Goal: Entertainment & Leisure: Consume media (video, audio)

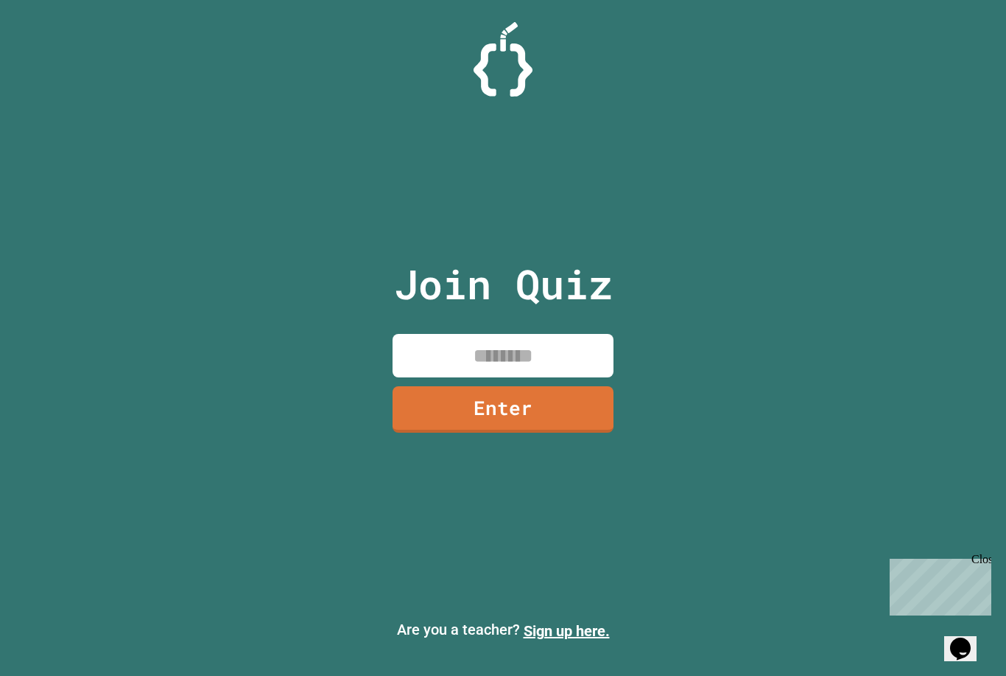
click at [528, 362] on input at bounding box center [503, 355] width 221 height 43
click at [557, 371] on input at bounding box center [503, 355] width 221 height 43
paste input "********"
type input "********"
click at [575, 432] on link "Enter" at bounding box center [503, 409] width 221 height 46
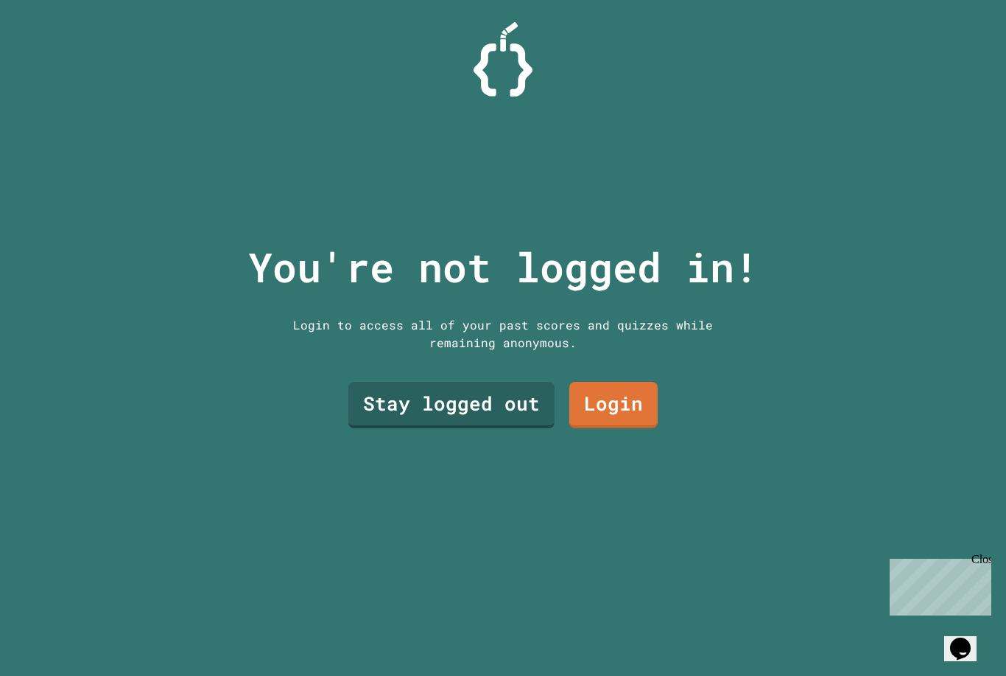
click at [480, 428] on link "Stay logged out" at bounding box center [451, 405] width 206 height 46
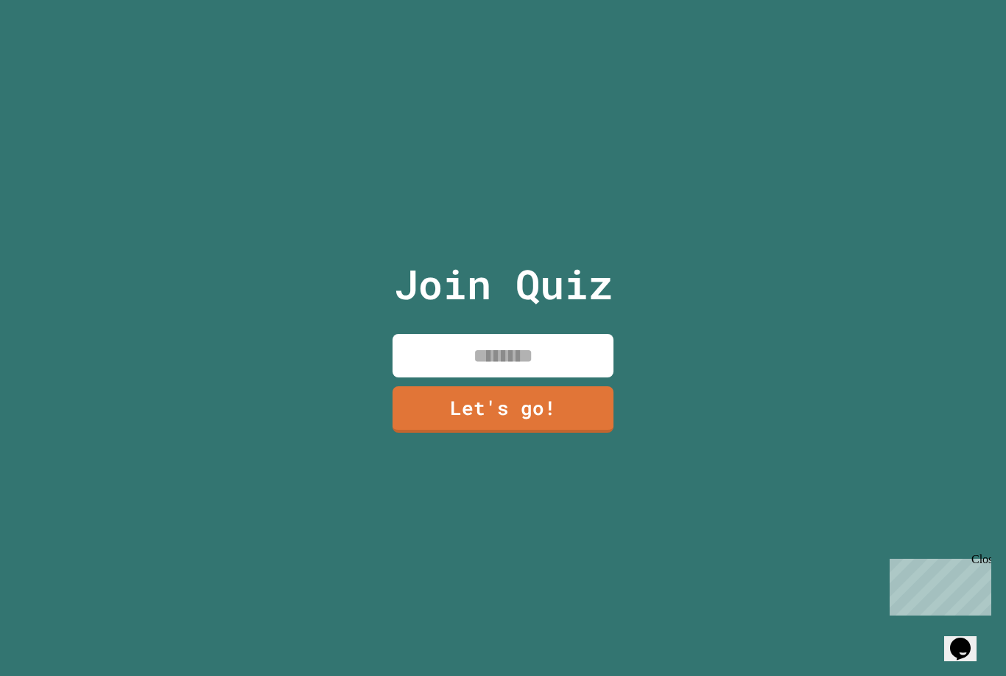
click at [563, 362] on input at bounding box center [503, 355] width 221 height 43
type input "**********"
click at [569, 424] on link "Let's go!" at bounding box center [503, 409] width 221 height 46
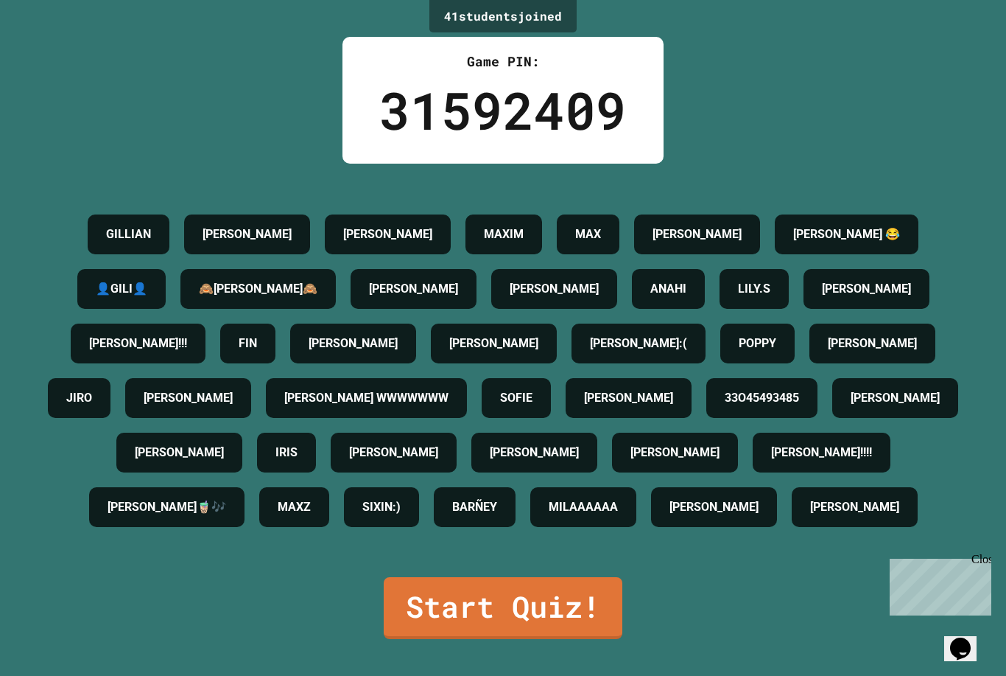
scroll to position [47, 0]
click at [566, 608] on link "Start Quiz!" at bounding box center [503, 608] width 239 height 62
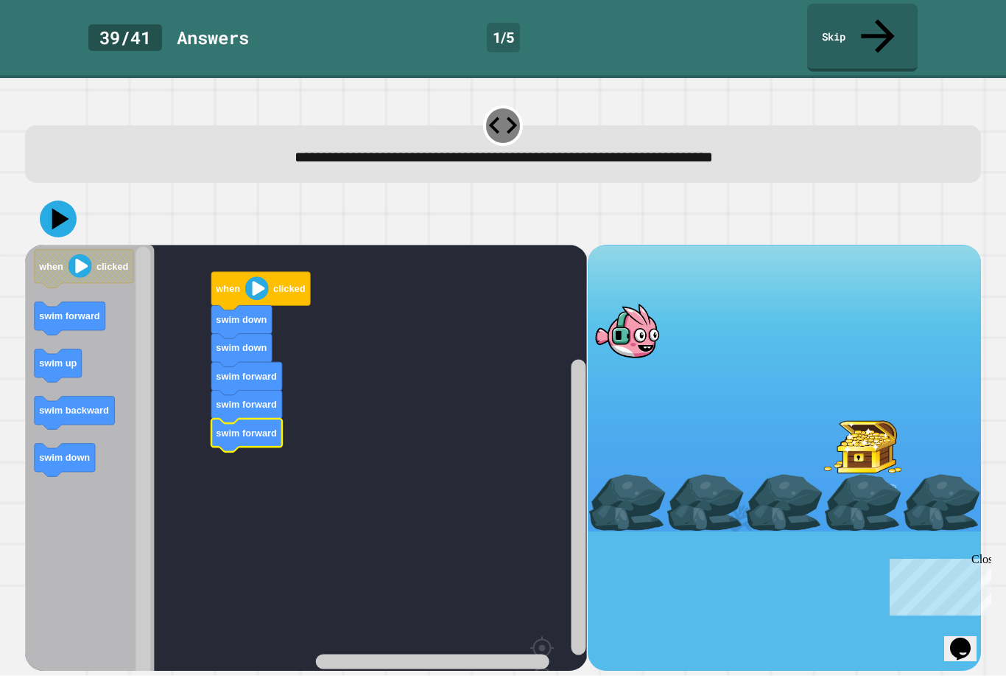
click at [60, 200] on icon at bounding box center [58, 218] width 37 height 37
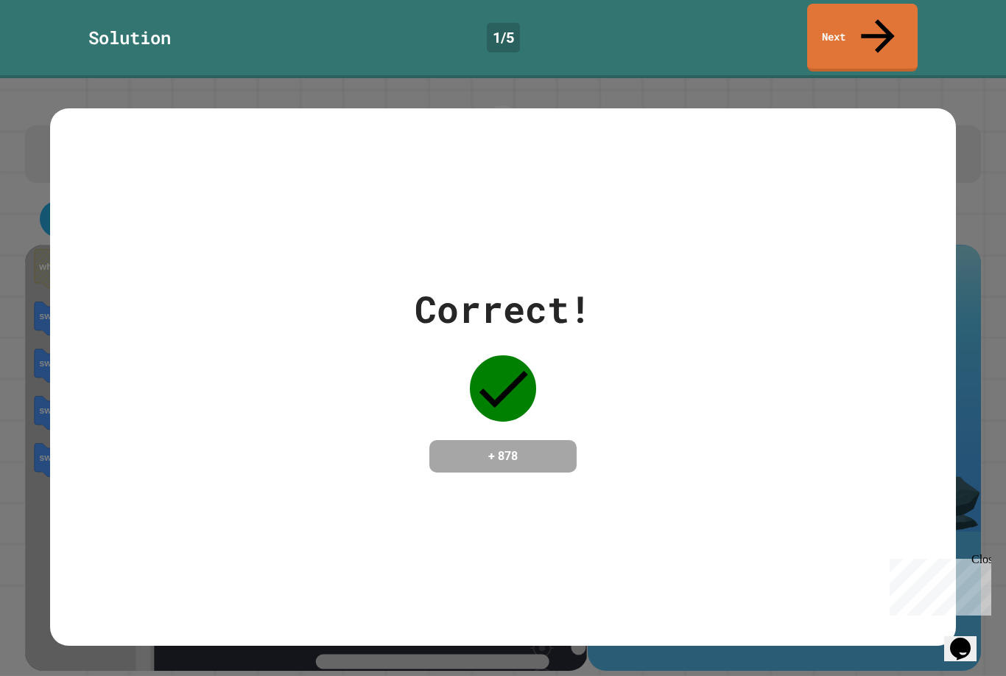
scroll to position [0, 0]
click at [888, 24] on link "Next" at bounding box center [862, 38] width 110 height 68
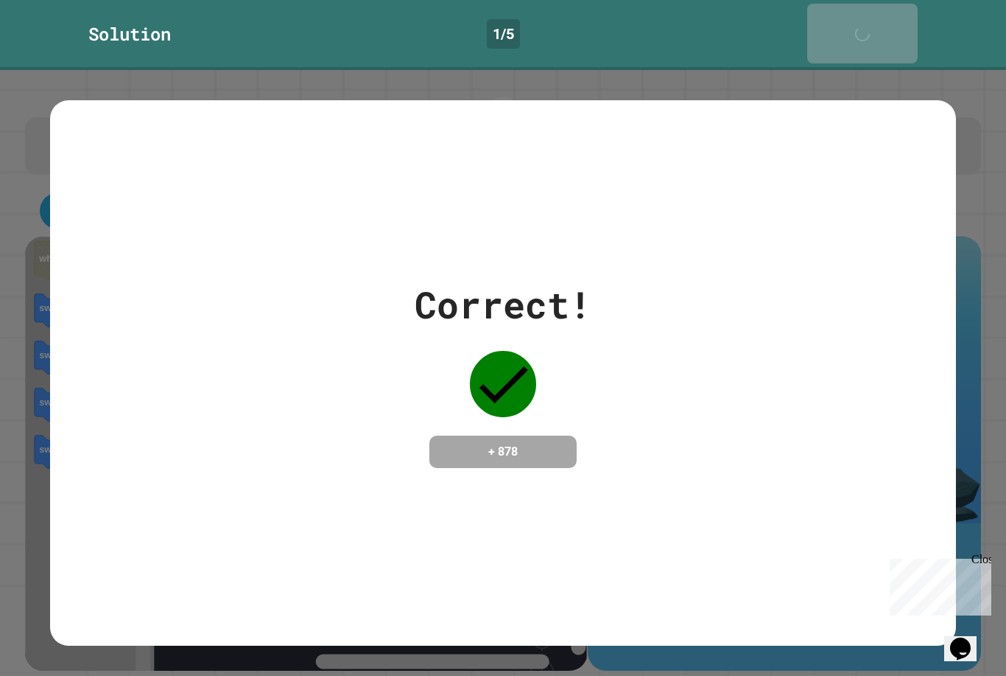
click at [880, 27] on icon at bounding box center [866, 41] width 29 height 29
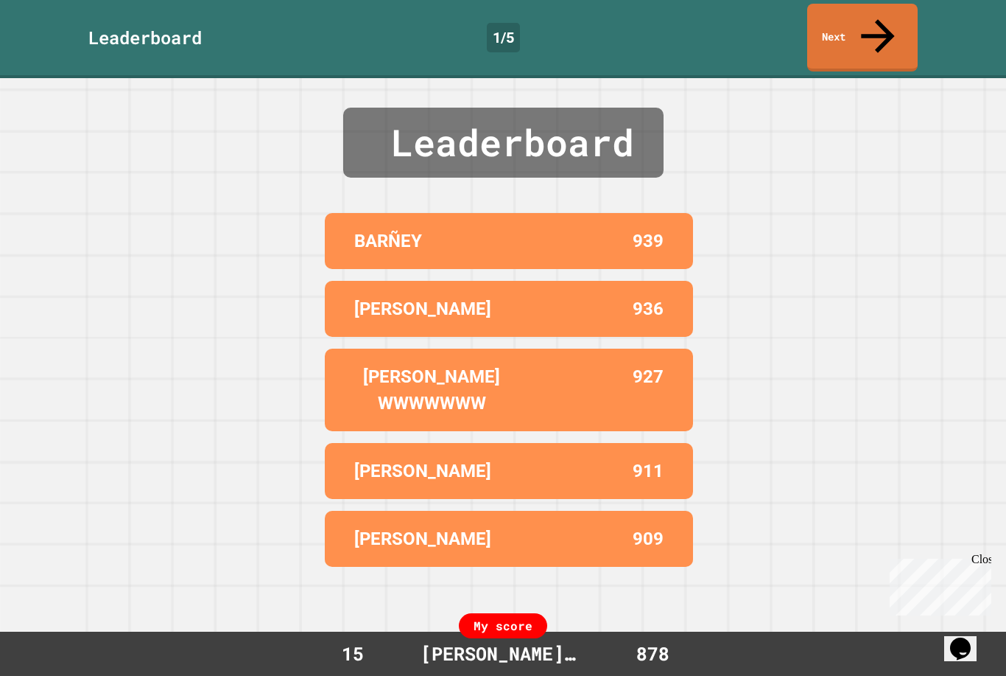
click at [863, 13] on link "Next" at bounding box center [862, 38] width 110 height 68
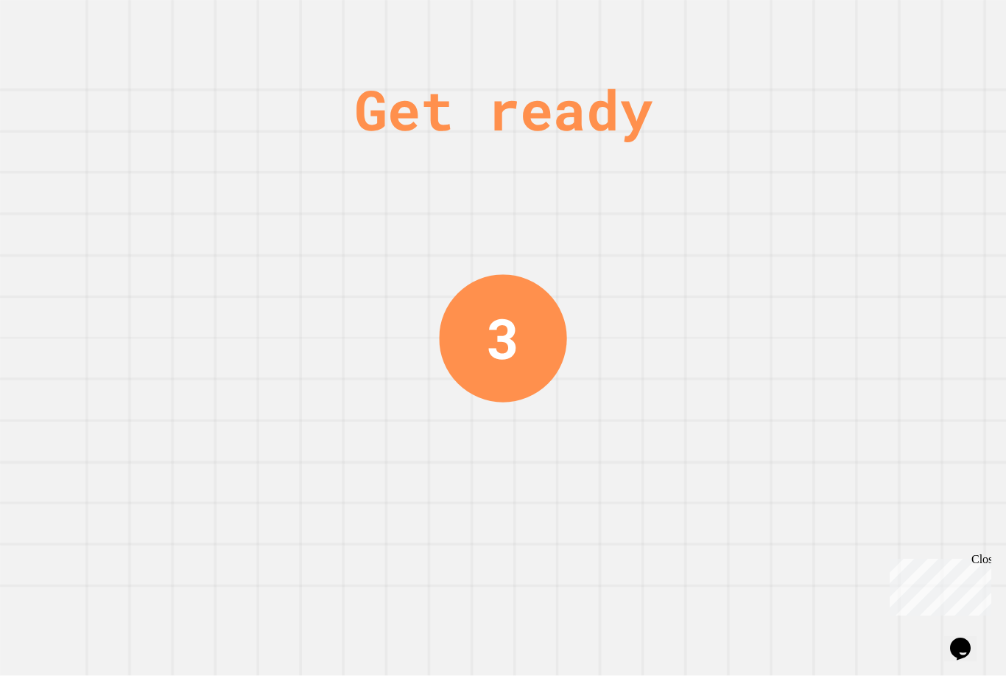
click at [984, 566] on div "Close" at bounding box center [981, 561] width 18 height 18
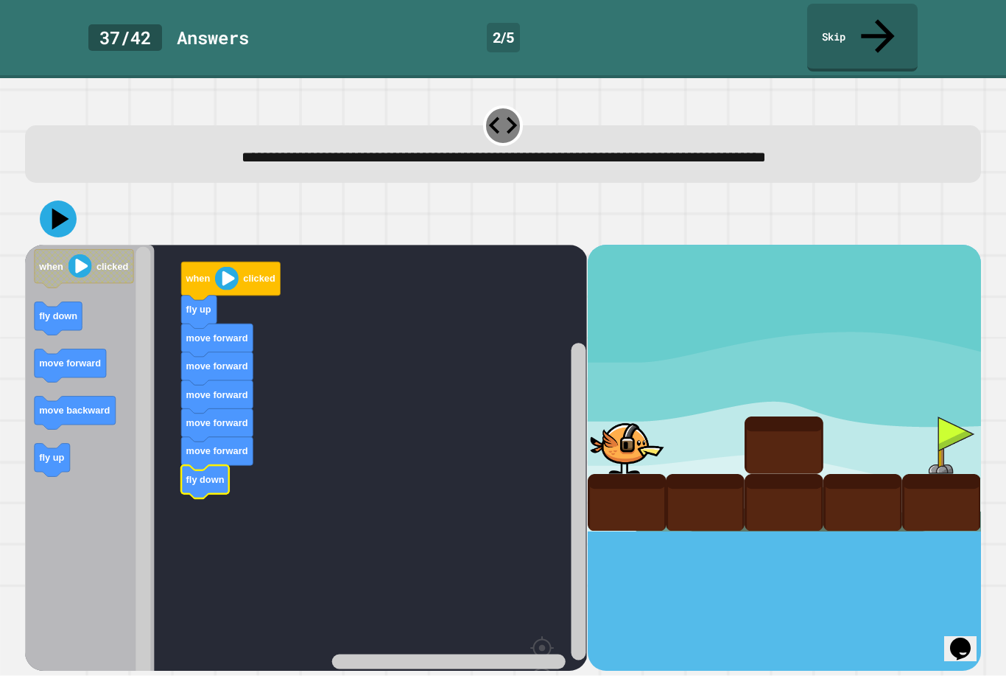
click at [61, 200] on icon at bounding box center [58, 218] width 37 height 37
click at [62, 200] on icon at bounding box center [58, 218] width 37 height 37
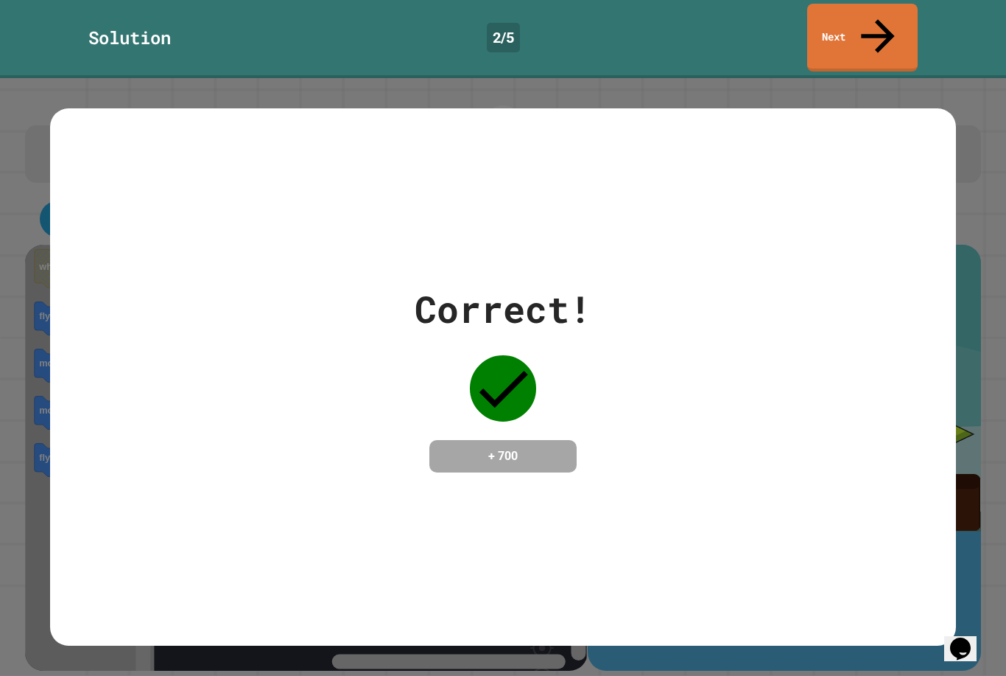
click at [882, 8] on link "Next" at bounding box center [862, 38] width 110 height 68
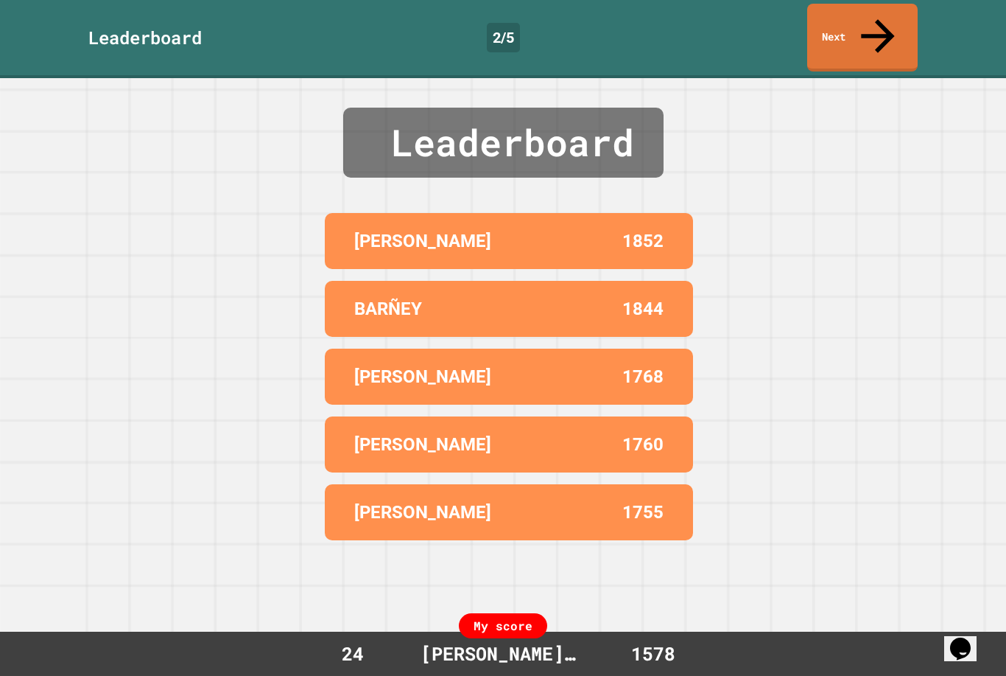
click at [882, 25] on icon at bounding box center [878, 36] width 50 height 50
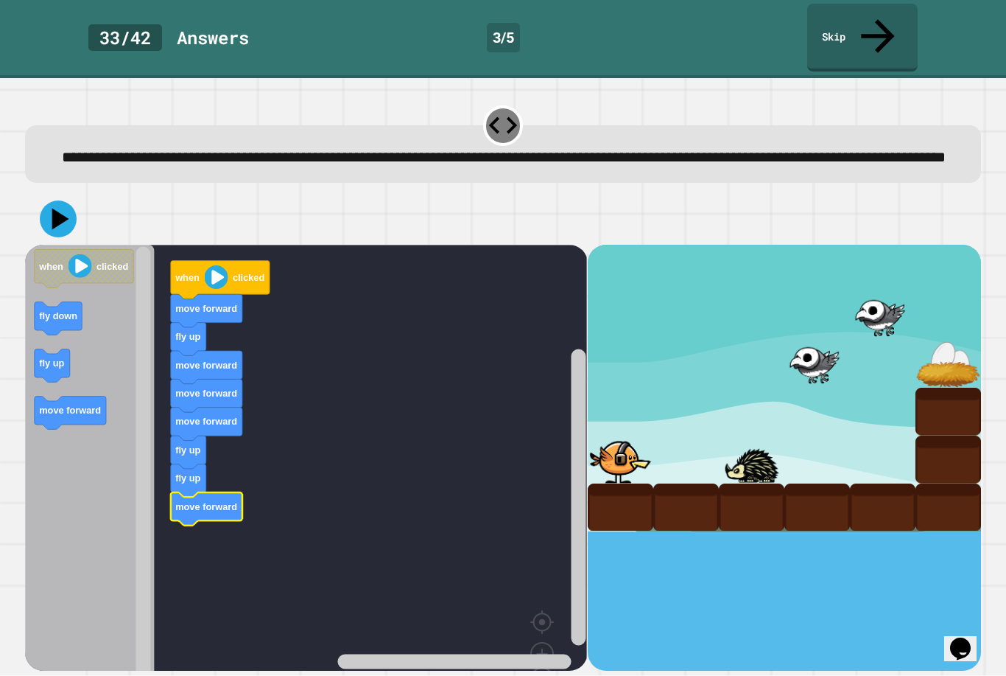
click at [63, 225] on icon at bounding box center [58, 218] width 37 height 37
click at [212, 435] on icon "Blockly Workspace" at bounding box center [206, 451] width 71 height 33
click at [67, 213] on icon at bounding box center [58, 218] width 37 height 37
click at [43, 208] on icon at bounding box center [58, 218] width 37 height 37
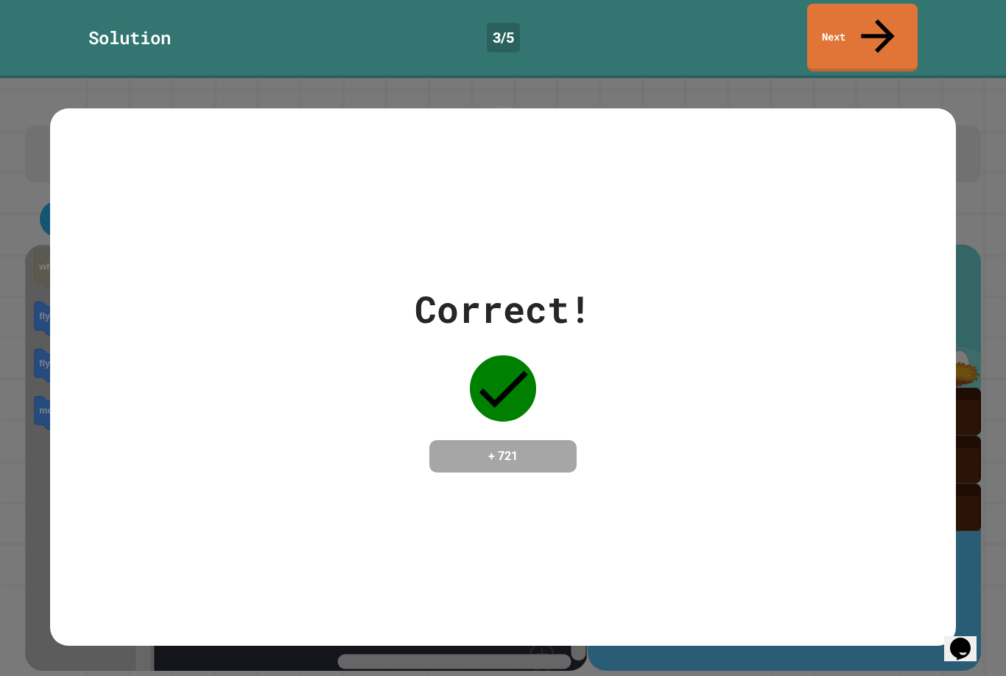
click at [896, 22] on link "Next" at bounding box center [862, 38] width 110 height 68
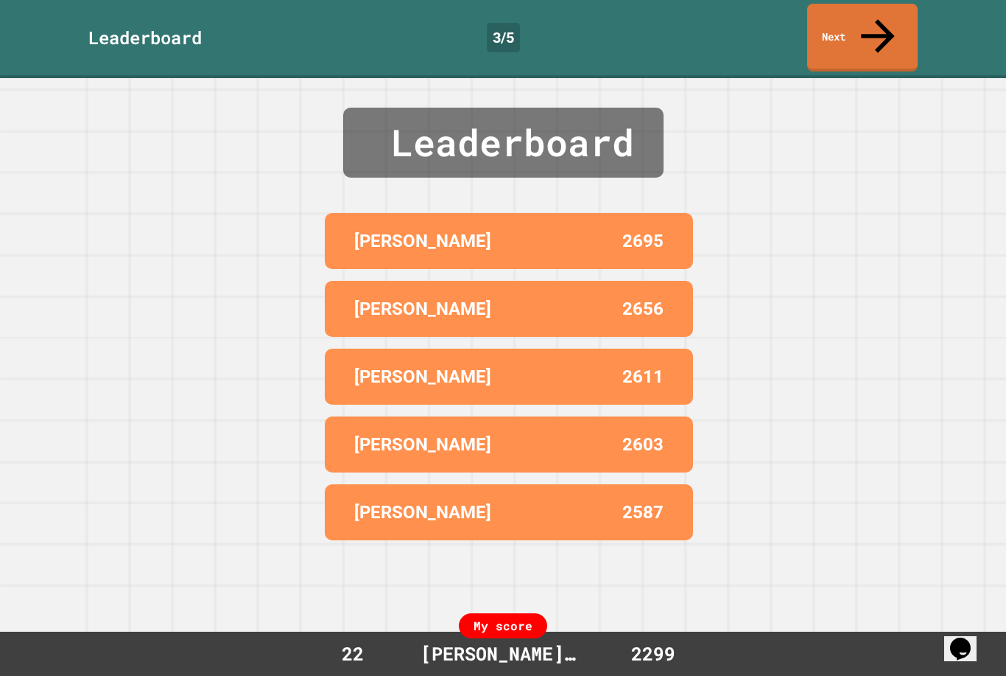
click at [871, 22] on icon at bounding box center [878, 36] width 50 height 50
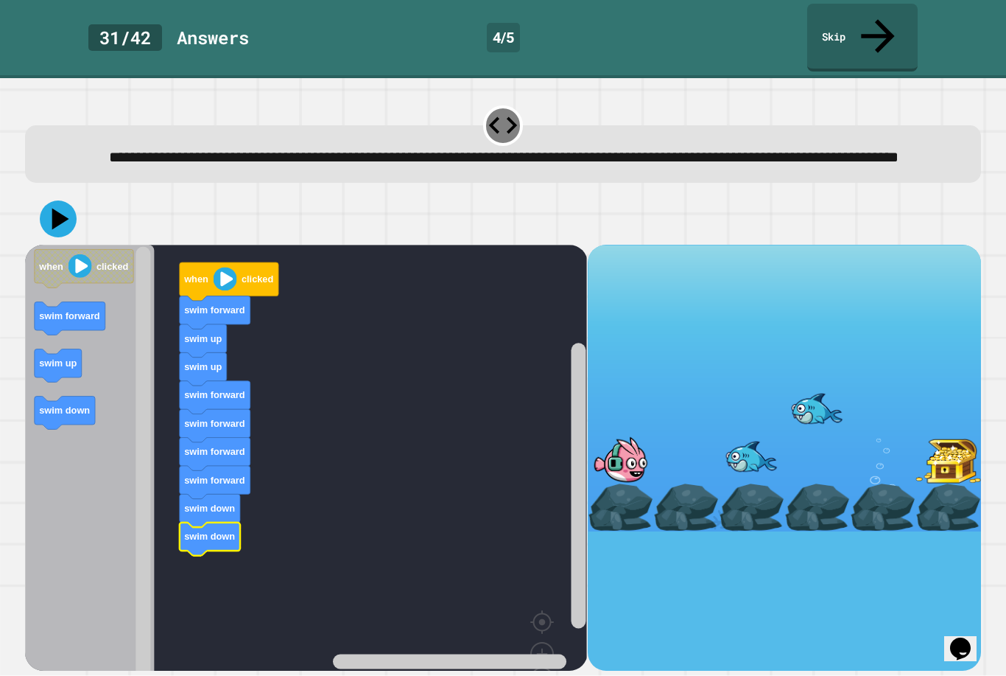
click at [57, 220] on icon at bounding box center [60, 218] width 17 height 21
